Goal: Find contact information: Find contact information

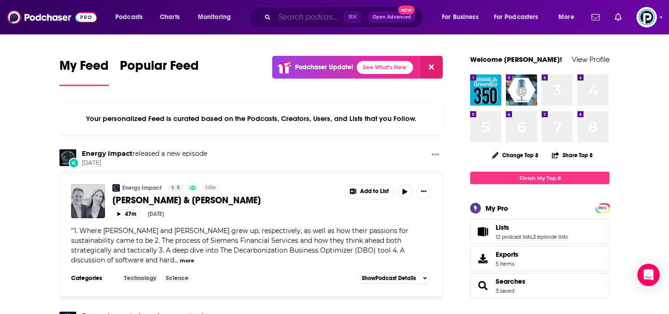
click at [308, 15] on input "Search podcasts, credits, & more..." at bounding box center [309, 17] width 69 height 15
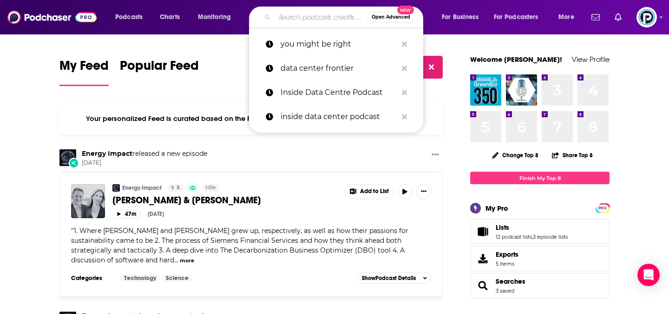
paste input "My Morning Cup"
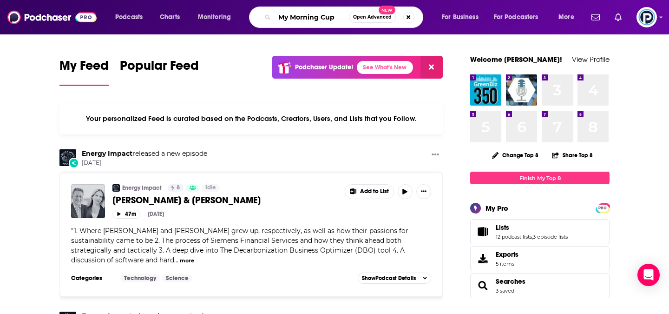
type input "My Morning Cup"
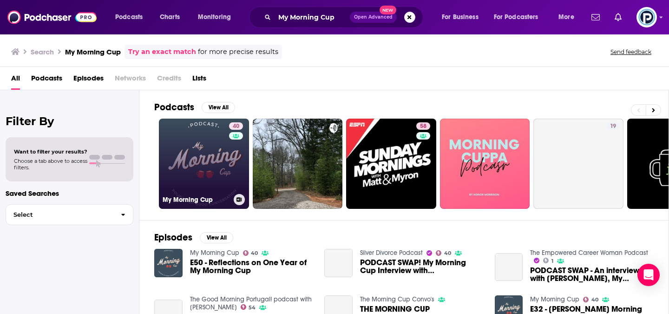
click at [212, 183] on link "40 My Morning Cup" at bounding box center [204, 164] width 90 height 90
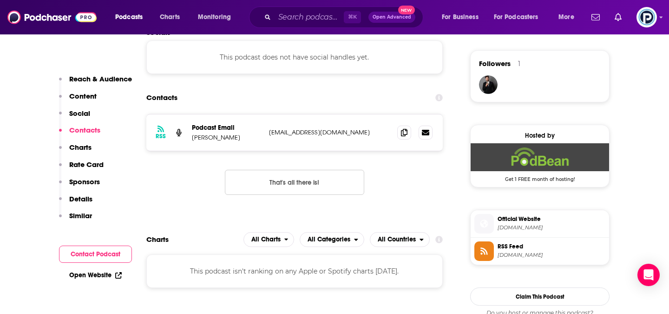
scroll to position [674, 0]
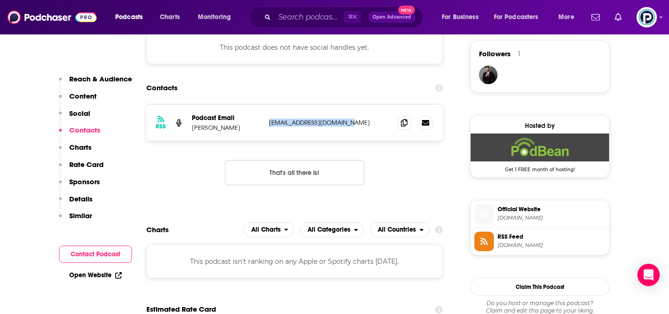
drag, startPoint x: 360, startPoint y: 123, endPoint x: 269, endPoint y: 125, distance: 91.1
click at [269, 125] on p "[EMAIL_ADDRESS][DOMAIN_NAME]" at bounding box center [329, 123] width 121 height 8
copy p "[EMAIL_ADDRESS][DOMAIN_NAME]"
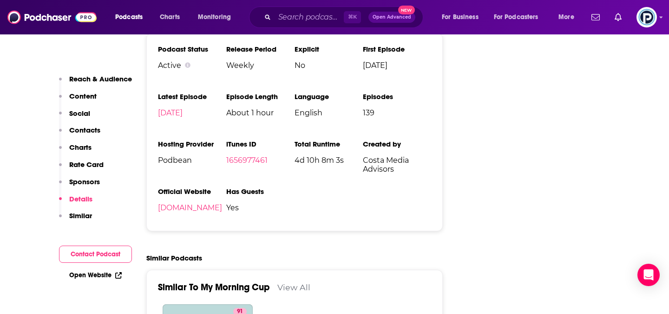
scroll to position [1302, 0]
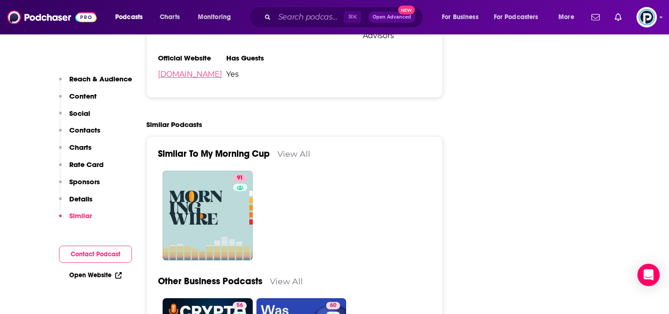
click at [222, 75] on link "[DOMAIN_NAME]" at bounding box center [190, 74] width 64 height 9
